Goal: Register for event/course: Sign up to attend an event or enroll in a course

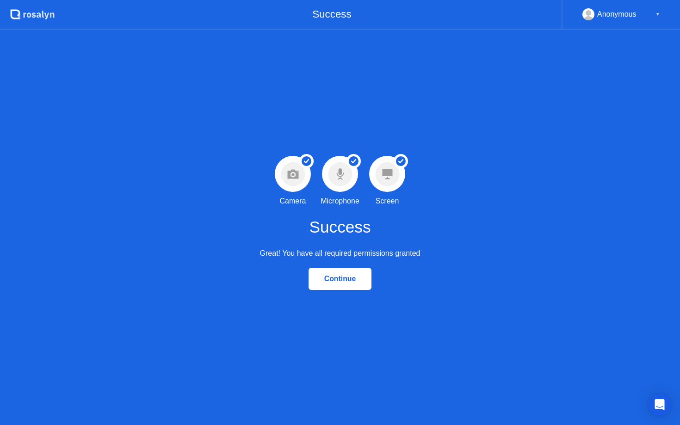
click at [353, 280] on div "Continue" at bounding box center [341, 279] width 58 height 8
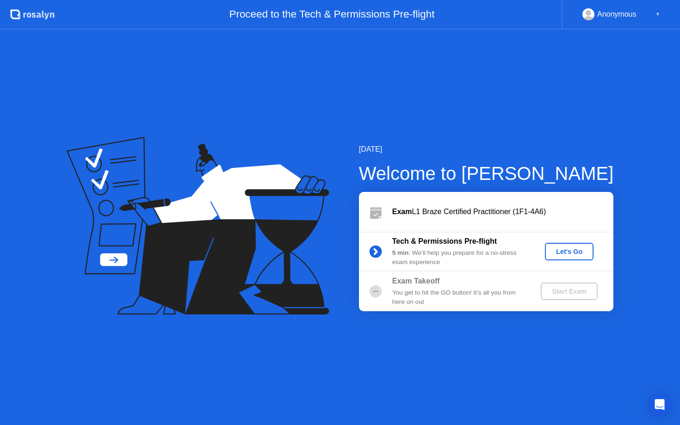
click at [570, 251] on div "Let's Go" at bounding box center [569, 251] width 41 height 7
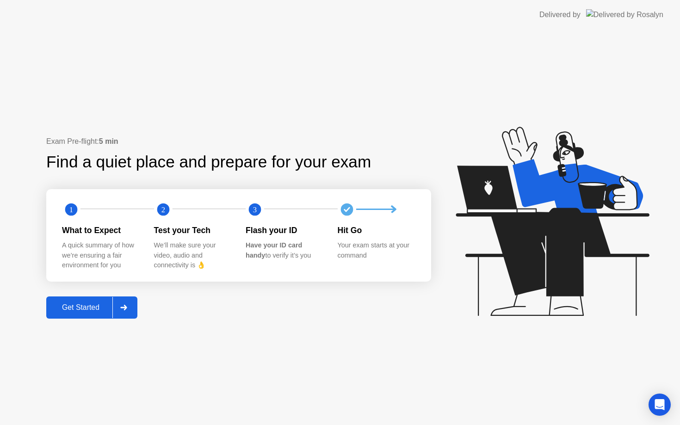
click at [73, 307] on div "Get Started" at bounding box center [80, 308] width 63 height 8
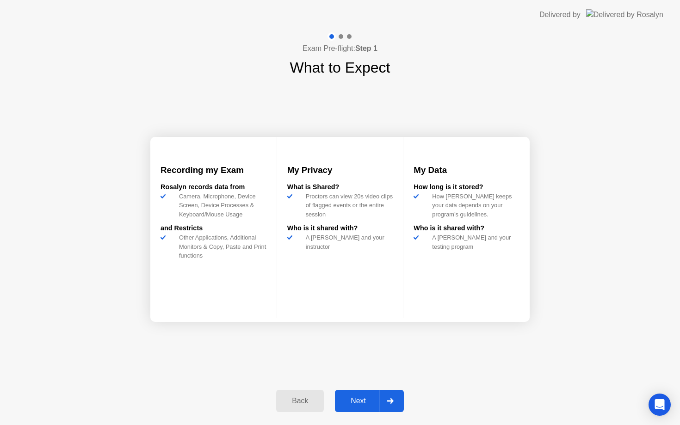
click at [357, 397] on div "Next" at bounding box center [358, 401] width 41 height 8
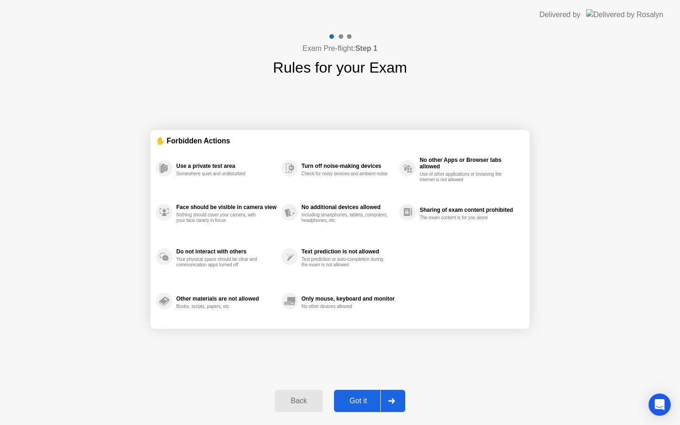
click at [359, 397] on div "Got it" at bounding box center [359, 401] width 44 height 8
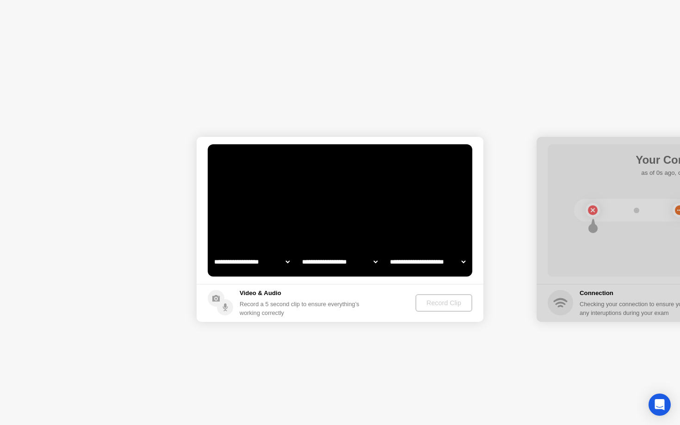
select select "**********"
select select "*******"
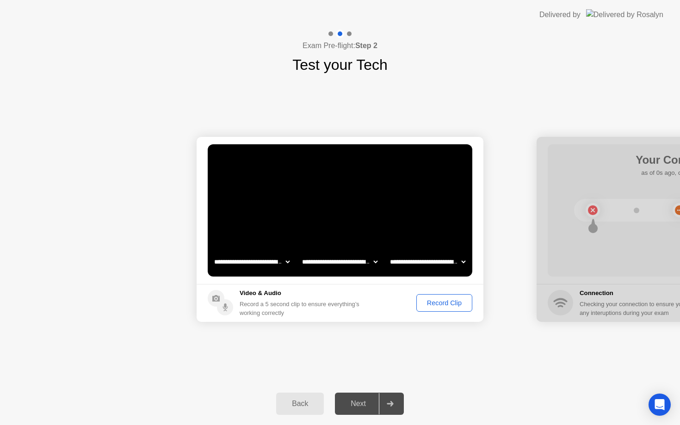
click at [449, 302] on div "Record Clip" at bounding box center [445, 303] width 50 height 7
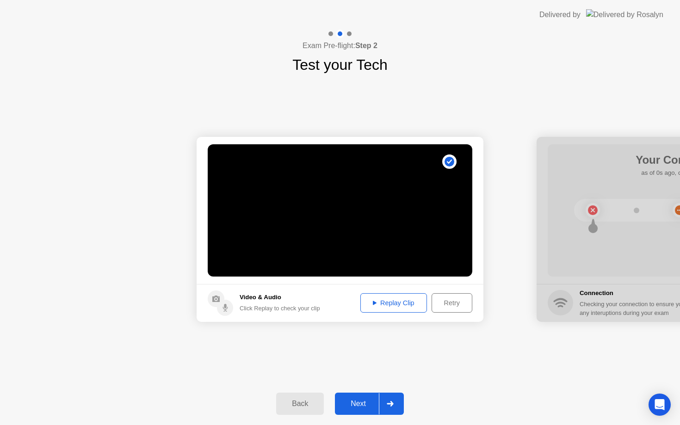
click at [400, 309] on button "Replay Clip" at bounding box center [394, 302] width 67 height 19
click at [356, 401] on div "Next" at bounding box center [358, 404] width 41 height 8
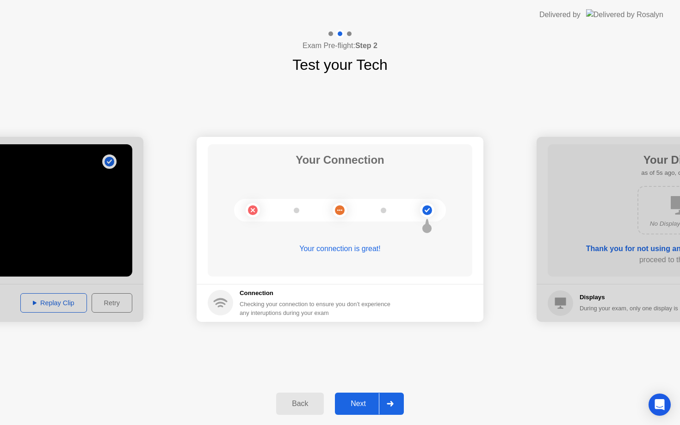
click at [362, 401] on div "Next" at bounding box center [358, 404] width 41 height 8
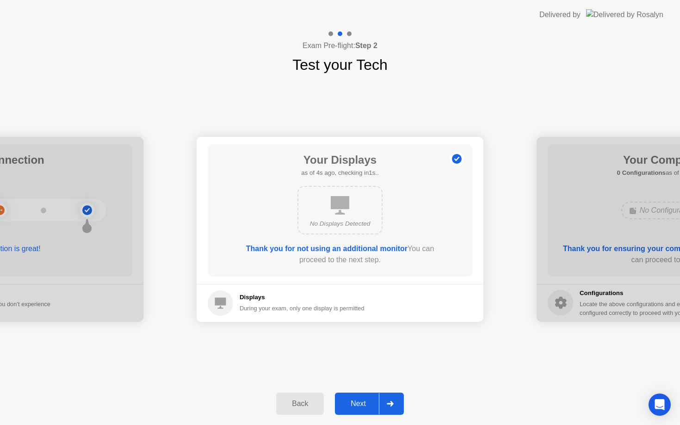
click at [361, 401] on div "Next" at bounding box center [358, 404] width 41 height 8
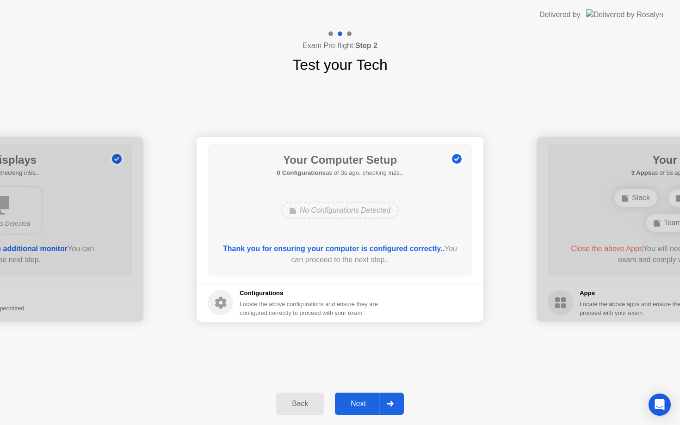
click at [361, 400] on div "Next" at bounding box center [358, 404] width 41 height 8
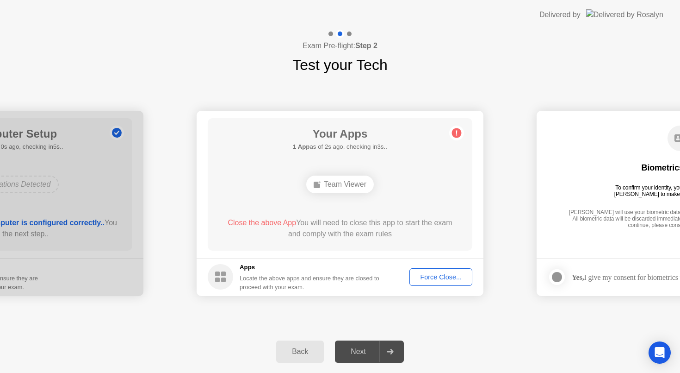
click at [356, 206] on div "Your Apps 1 App as of 2s ago, checking in3s.. Team Viewer Close the above App Y…" at bounding box center [340, 184] width 265 height 132
click at [336, 181] on div "Team Viewer" at bounding box center [340, 184] width 68 height 18
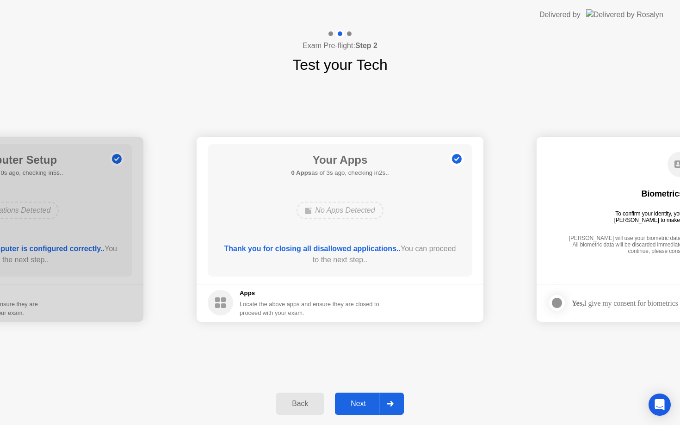
click at [361, 410] on button "Next" at bounding box center [369, 404] width 69 height 22
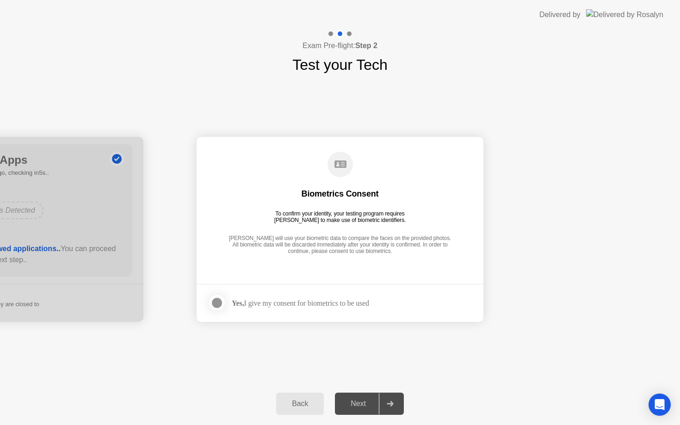
click at [284, 300] on div "Yes, I give my consent for biometrics to be used" at bounding box center [300, 303] width 137 height 9
click at [217, 302] on div at bounding box center [217, 303] width 11 height 11
click at [355, 405] on div "Next" at bounding box center [358, 404] width 41 height 8
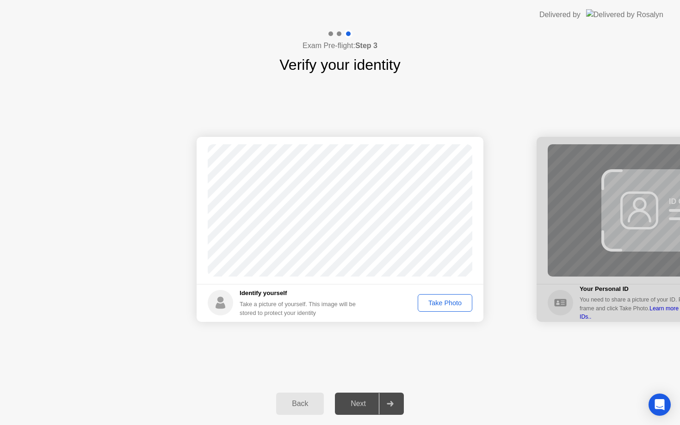
click at [441, 305] on div "Take Photo" at bounding box center [445, 303] width 48 height 7
click at [361, 407] on div "Next" at bounding box center [358, 404] width 41 height 8
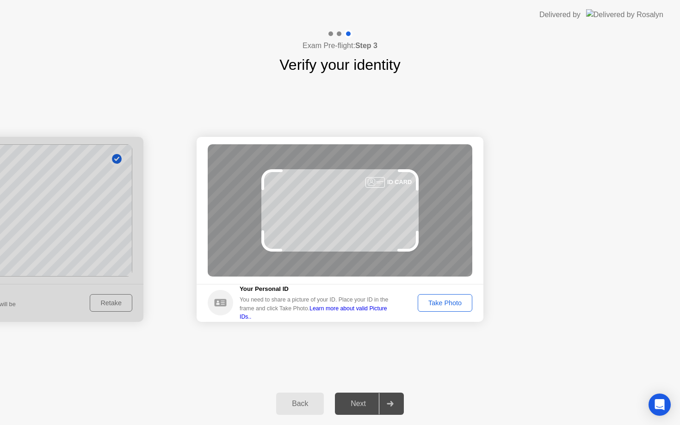
click at [429, 301] on div "Take Photo" at bounding box center [445, 303] width 48 height 7
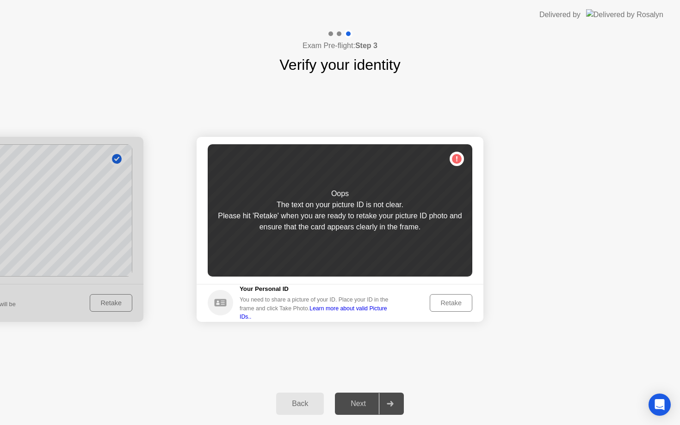
click at [455, 296] on button "Retake" at bounding box center [451, 303] width 43 height 18
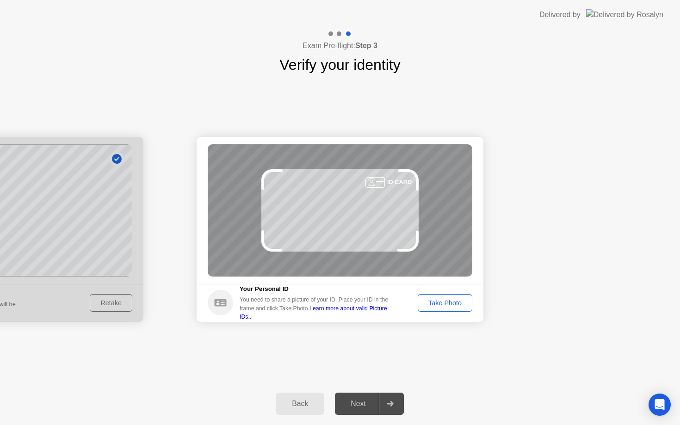
click at [454, 296] on button "Take Photo" at bounding box center [445, 303] width 55 height 18
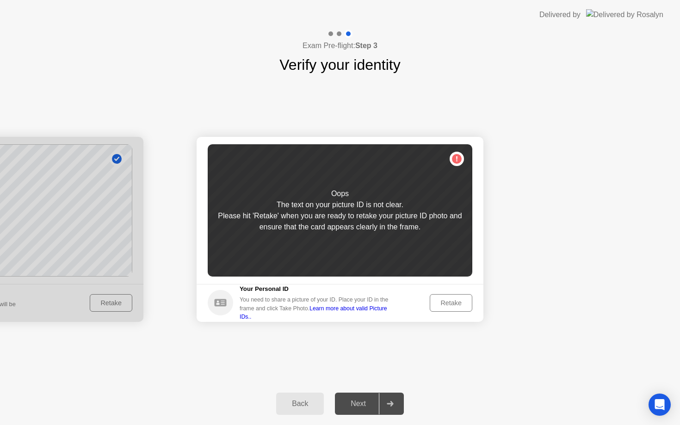
click at [454, 296] on button "Retake" at bounding box center [451, 303] width 43 height 18
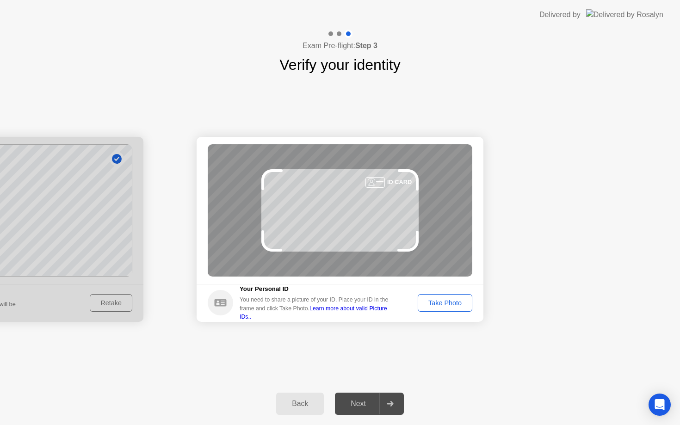
click at [455, 297] on button "Take Photo" at bounding box center [445, 303] width 55 height 18
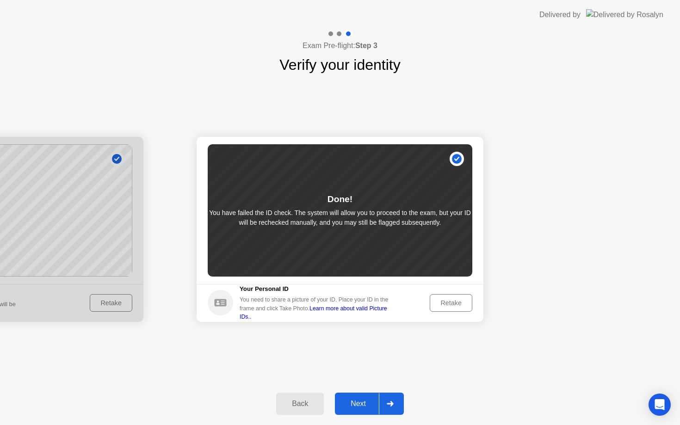
click at [357, 403] on div "Next" at bounding box center [358, 404] width 41 height 8
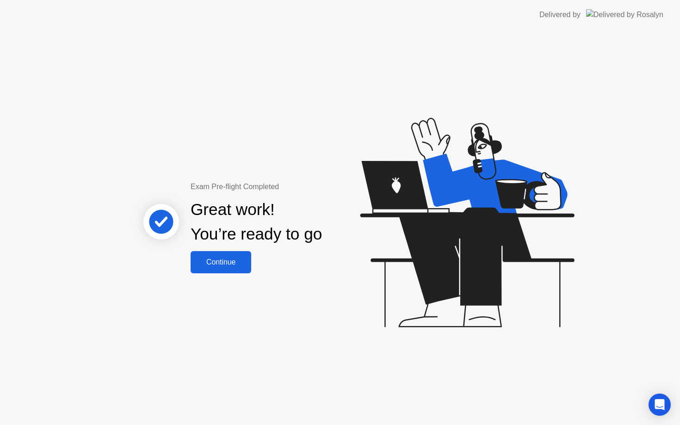
click at [235, 265] on div "Continue" at bounding box center [221, 262] width 55 height 8
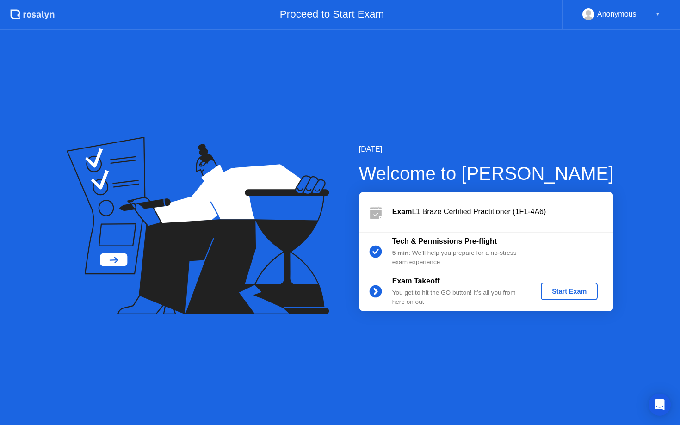
click at [568, 293] on div "Start Exam" at bounding box center [570, 291] width 50 height 7
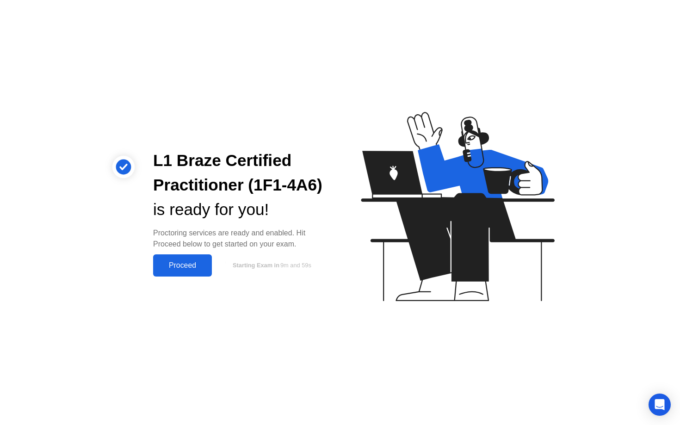
click at [175, 266] on div "Proceed" at bounding box center [182, 266] width 53 height 8
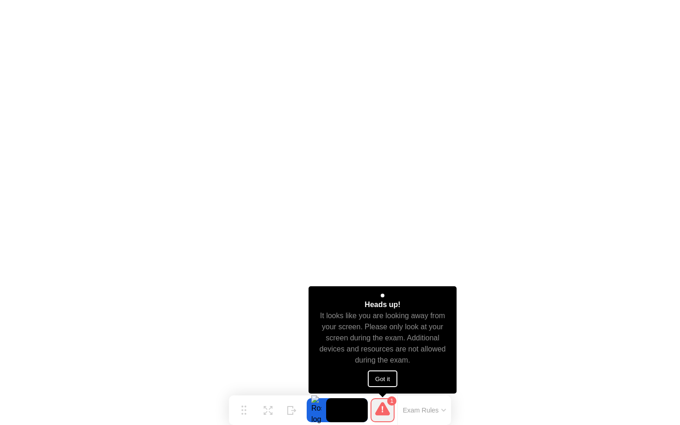
click at [381, 375] on button "Got it" at bounding box center [383, 379] width 30 height 17
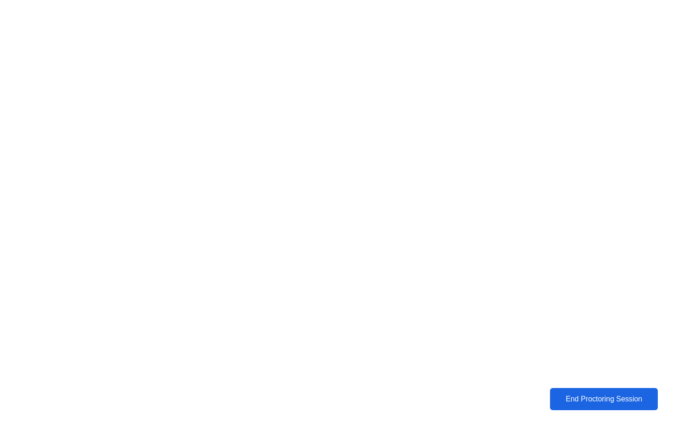
click at [575, 399] on div "End Proctoring Session" at bounding box center [604, 399] width 102 height 8
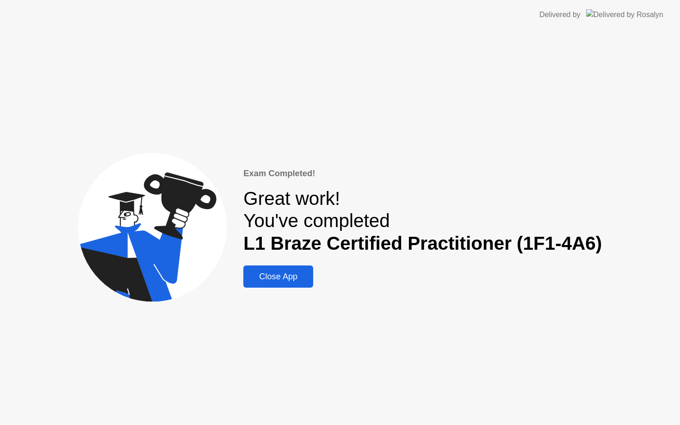
click at [291, 280] on div "Close App" at bounding box center [278, 277] width 64 height 10
